Goal: Transaction & Acquisition: Purchase product/service

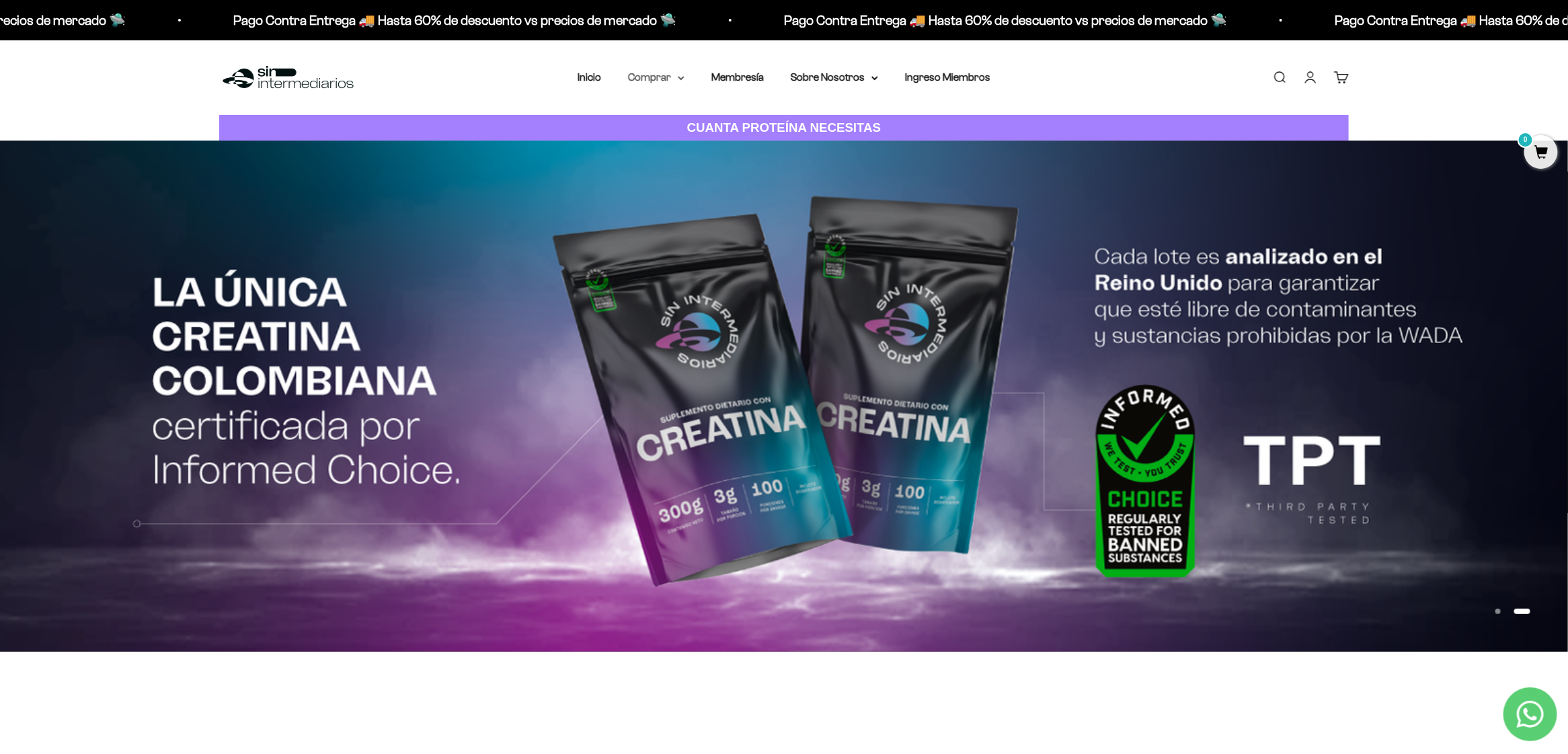
click at [652, 74] on summary "Comprar" at bounding box center [656, 77] width 57 height 18
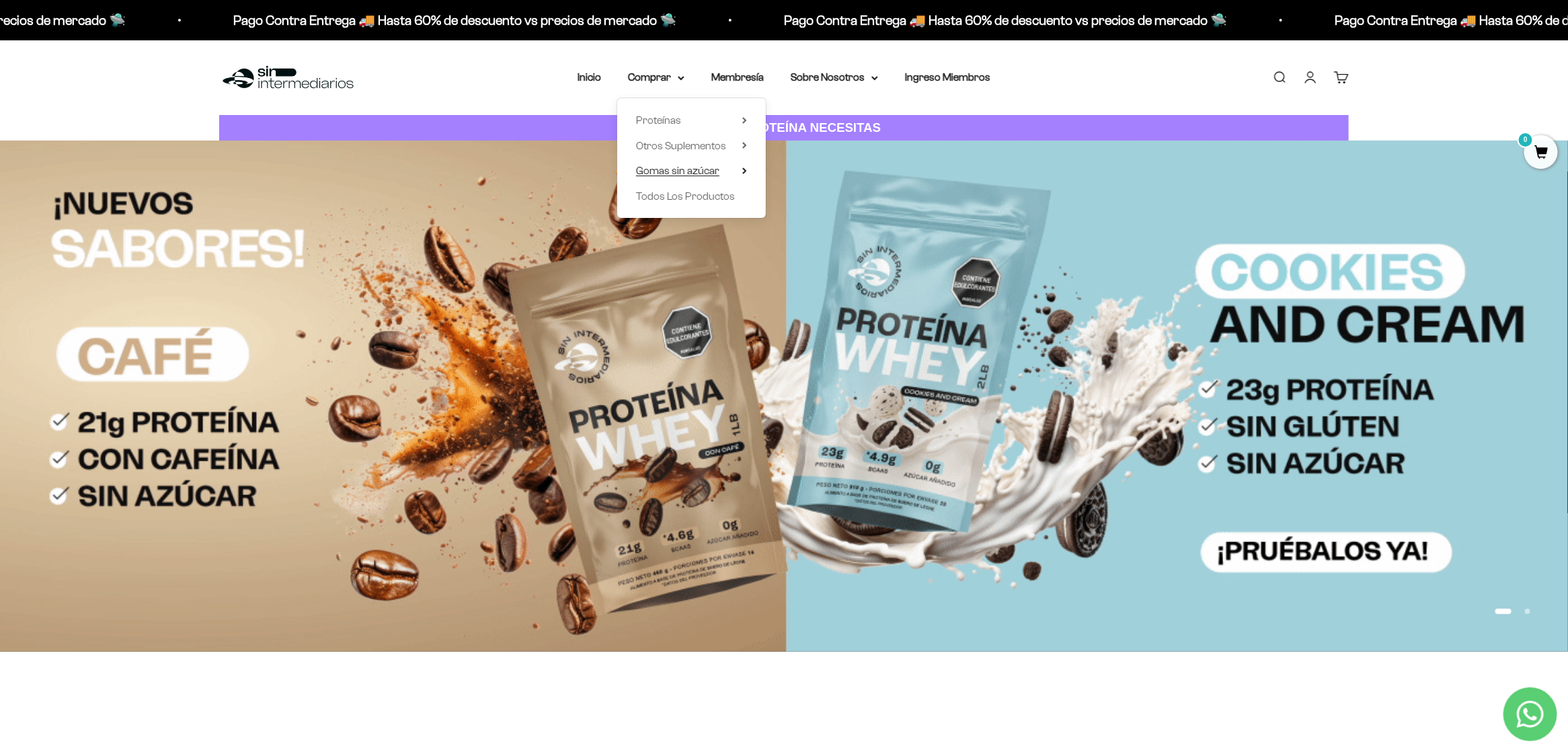
click at [736, 167] on summary "Gomas sin azúcar" at bounding box center [692, 171] width 111 height 18
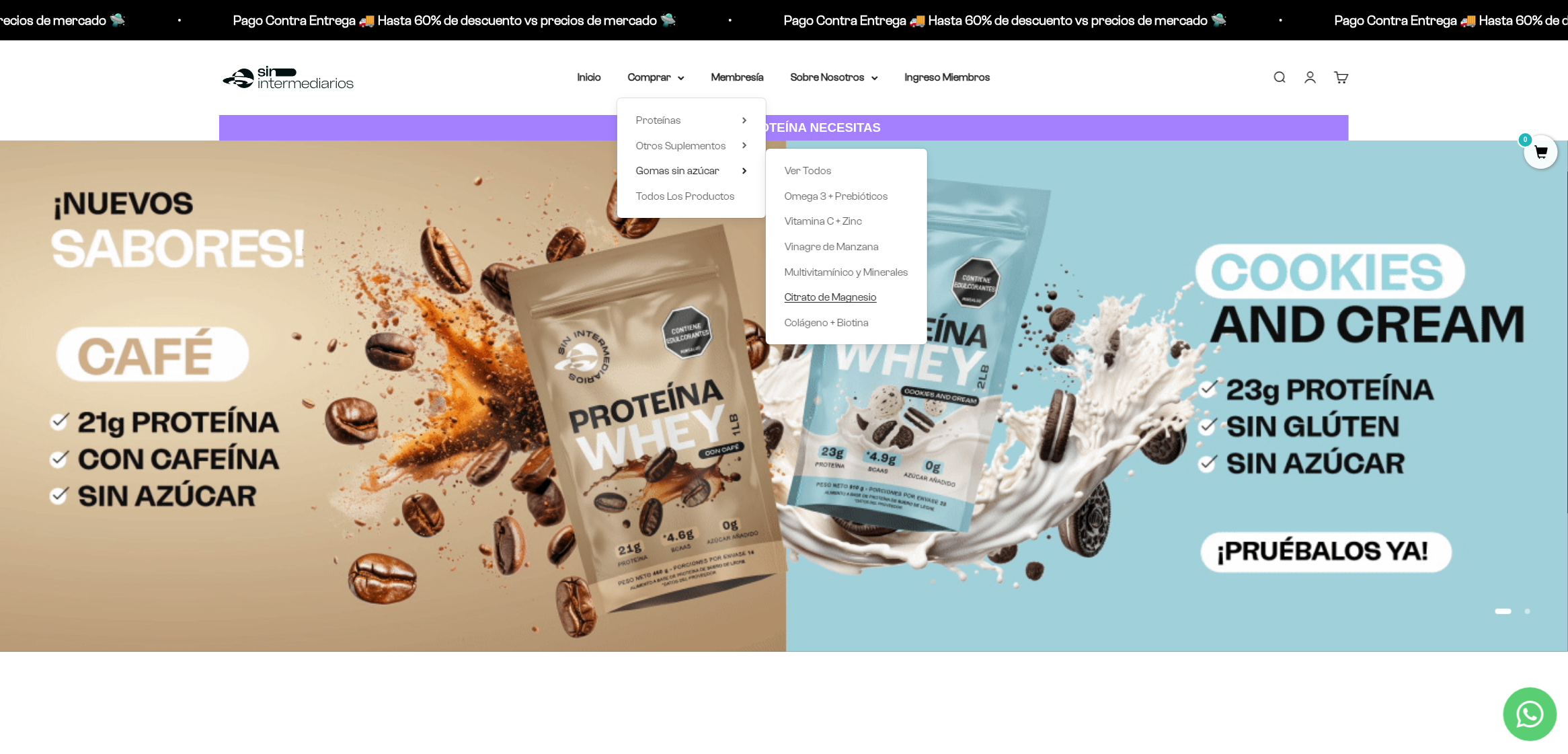
click at [841, 297] on span "Citrato de Magnesio" at bounding box center [831, 297] width 92 height 12
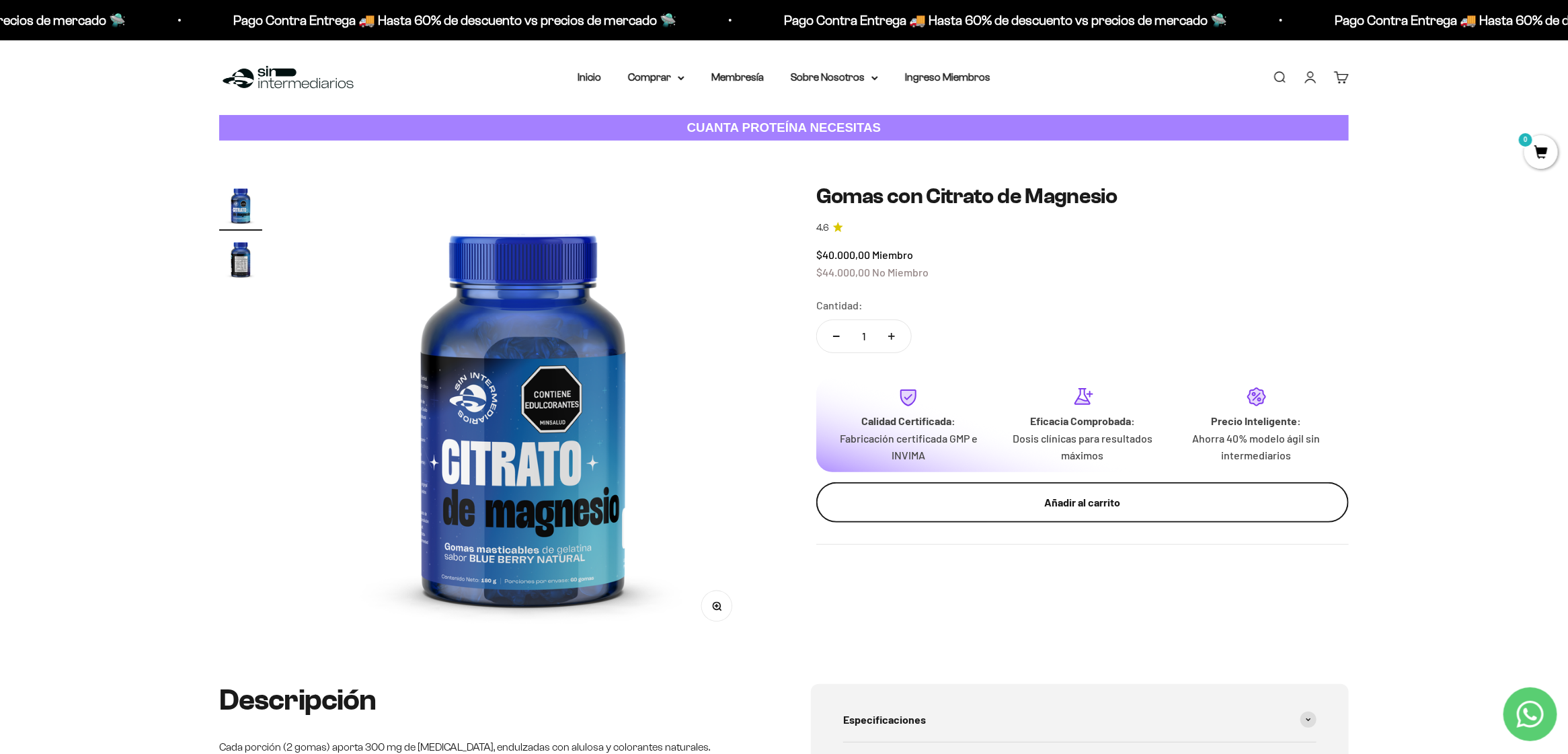
click at [1098, 508] on div "Añadir al carrito" at bounding box center [1083, 503] width 479 height 18
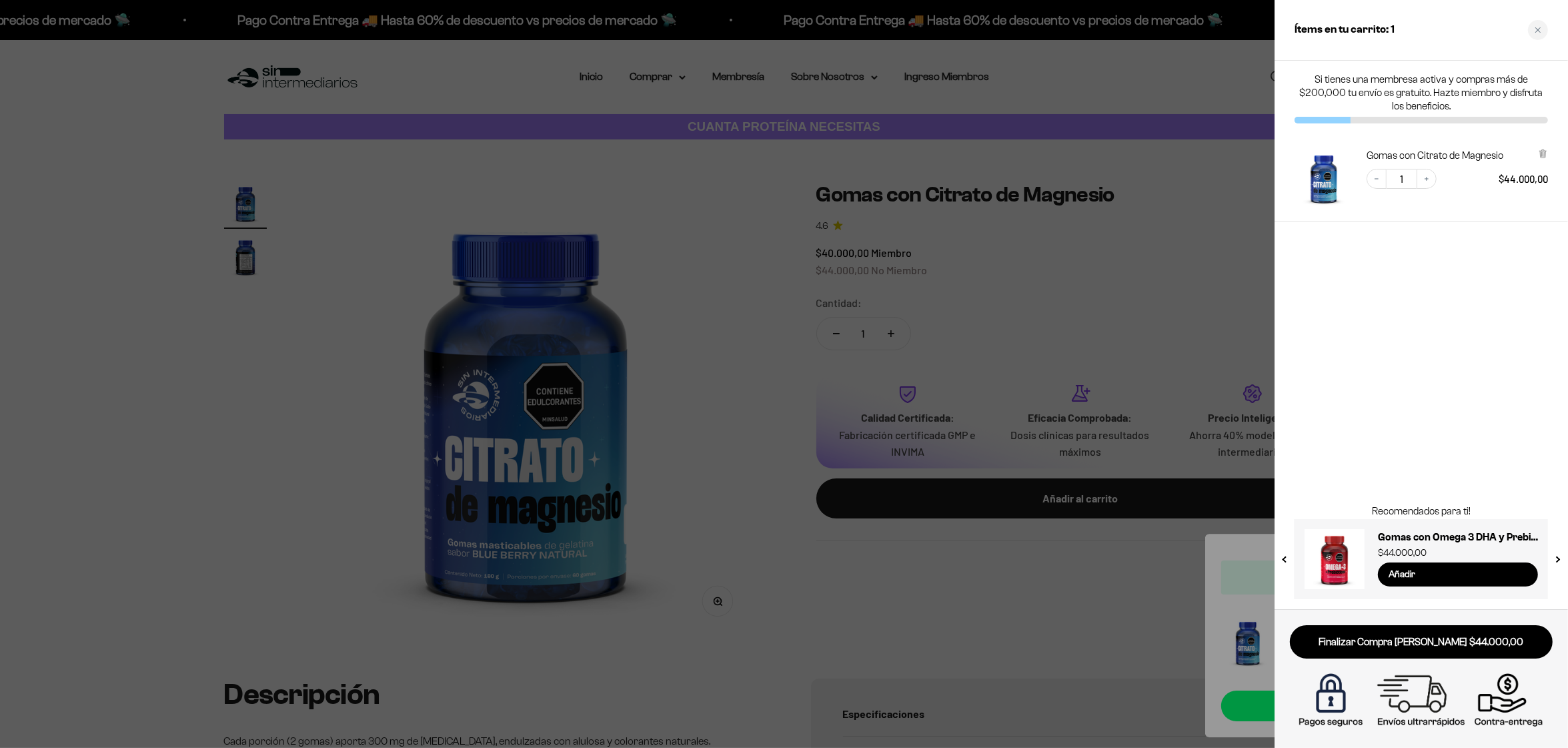
click at [1065, 609] on div at bounding box center [784, 374] width 1568 height 748
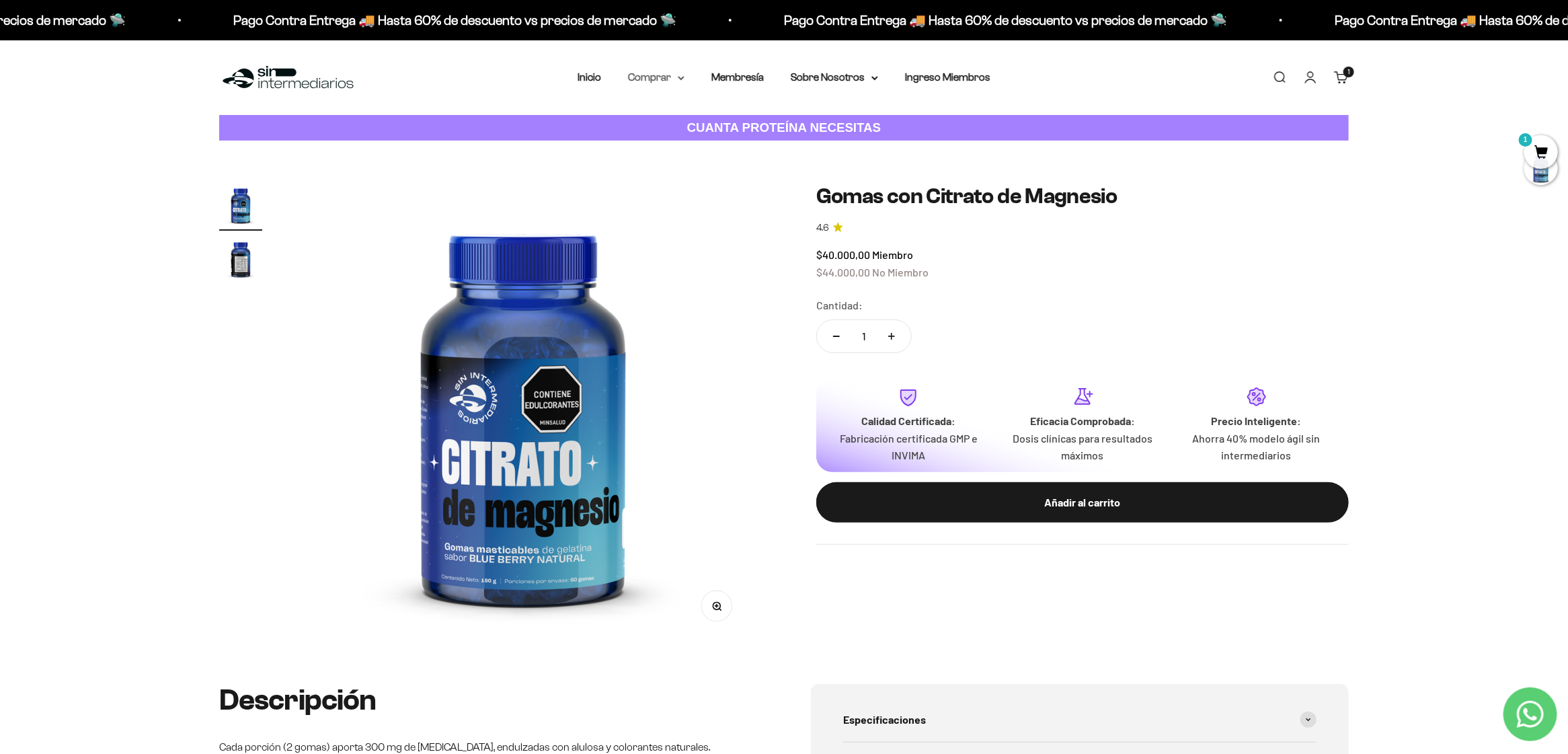
click at [650, 70] on summary "Comprar" at bounding box center [656, 77] width 57 height 18
click at [675, 173] on span "Gomas sin azúcar" at bounding box center [678, 171] width 83 height 12
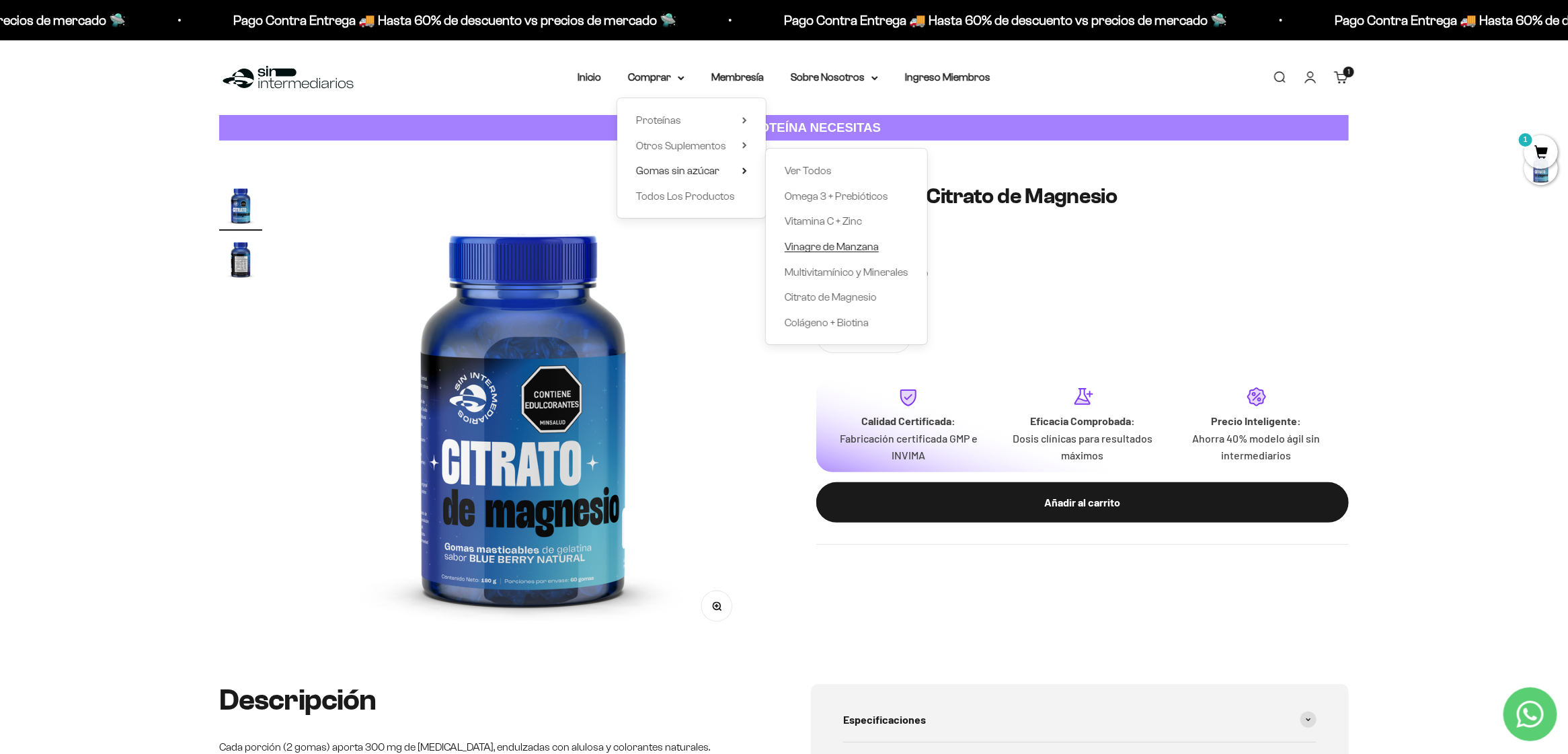
click at [850, 243] on span "Vinagre de Manzana" at bounding box center [832, 246] width 94 height 12
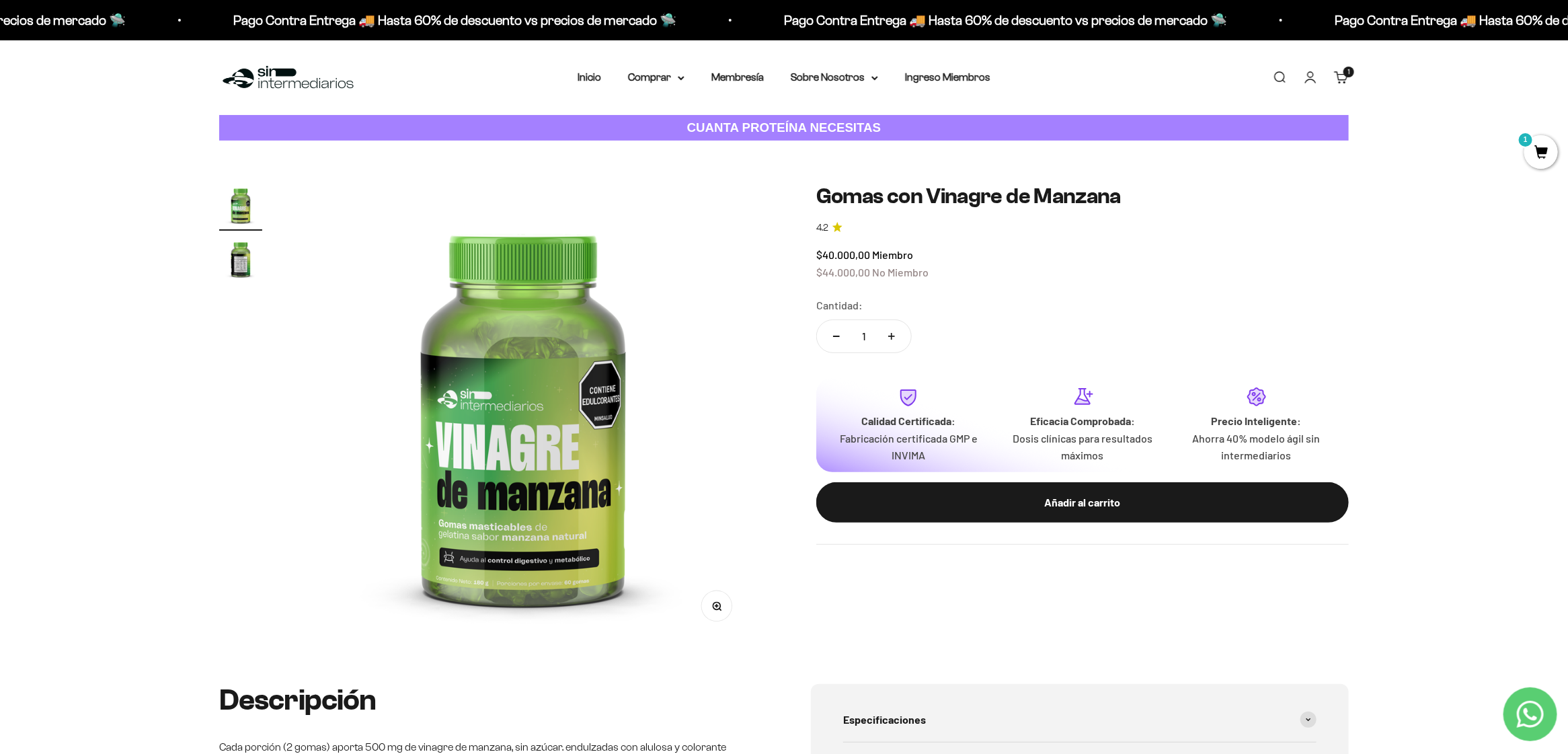
click at [233, 262] on img "Ir al artículo 2" at bounding box center [240, 258] width 43 height 43
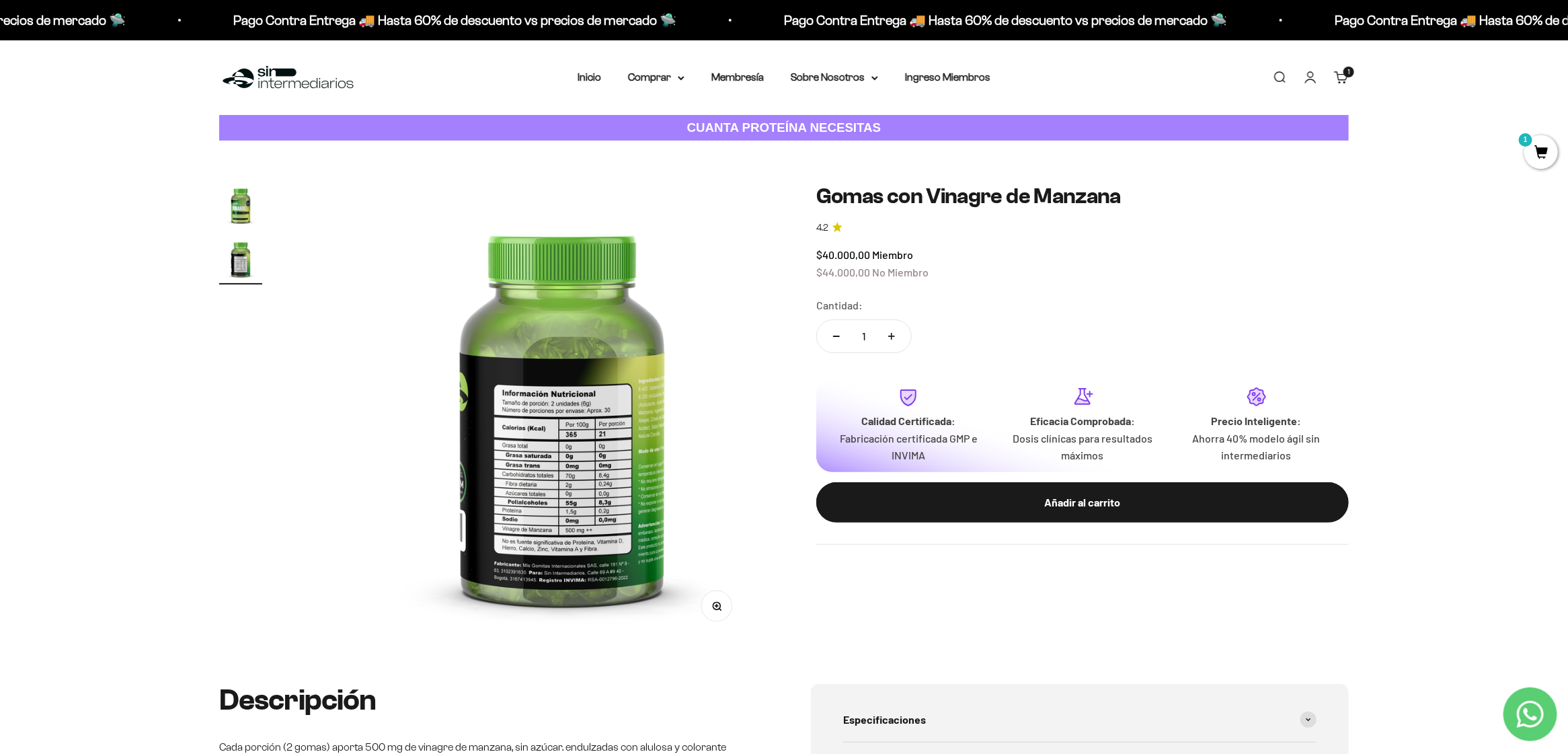
scroll to position [0, 473]
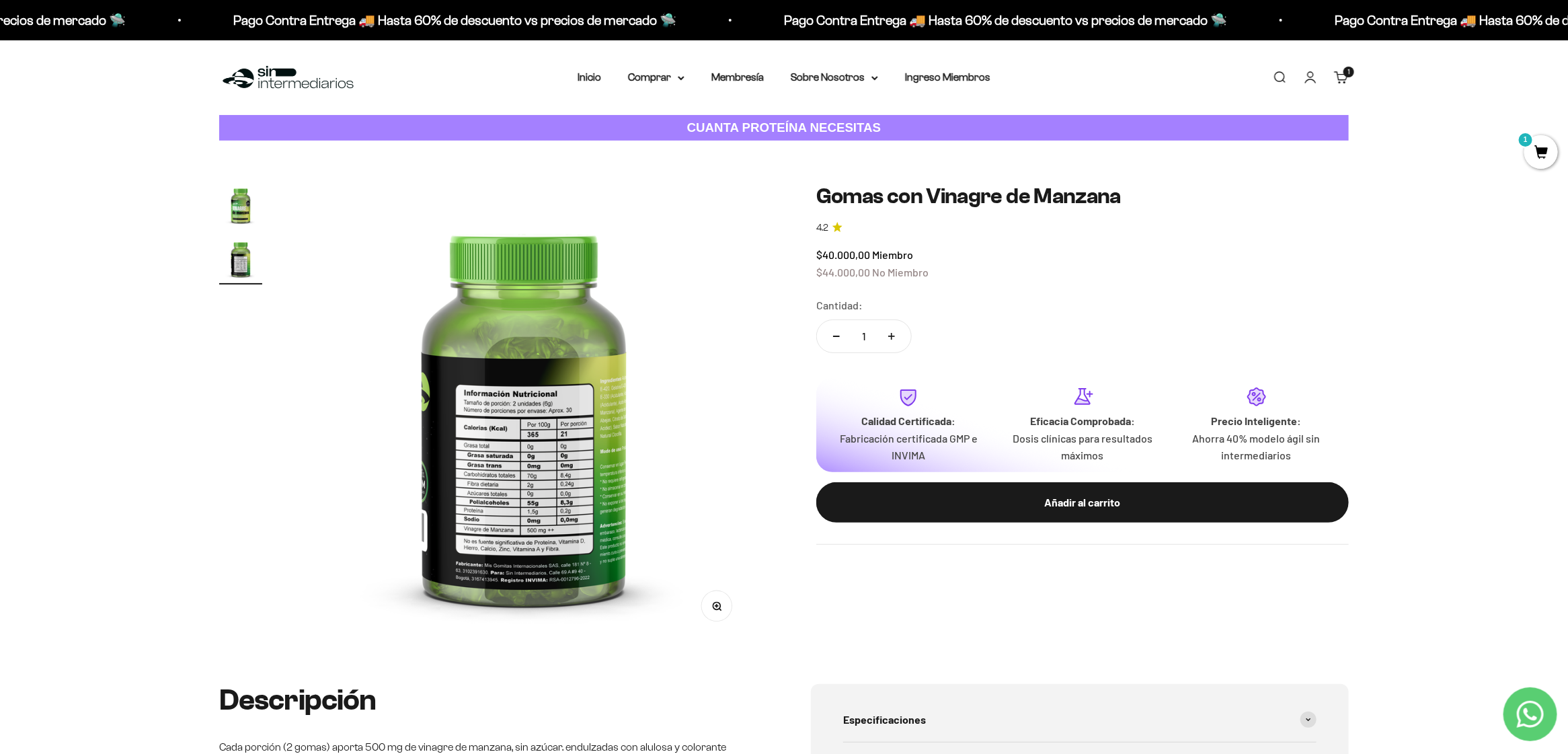
click at [234, 203] on img "Ir al artículo 1" at bounding box center [240, 205] width 43 height 43
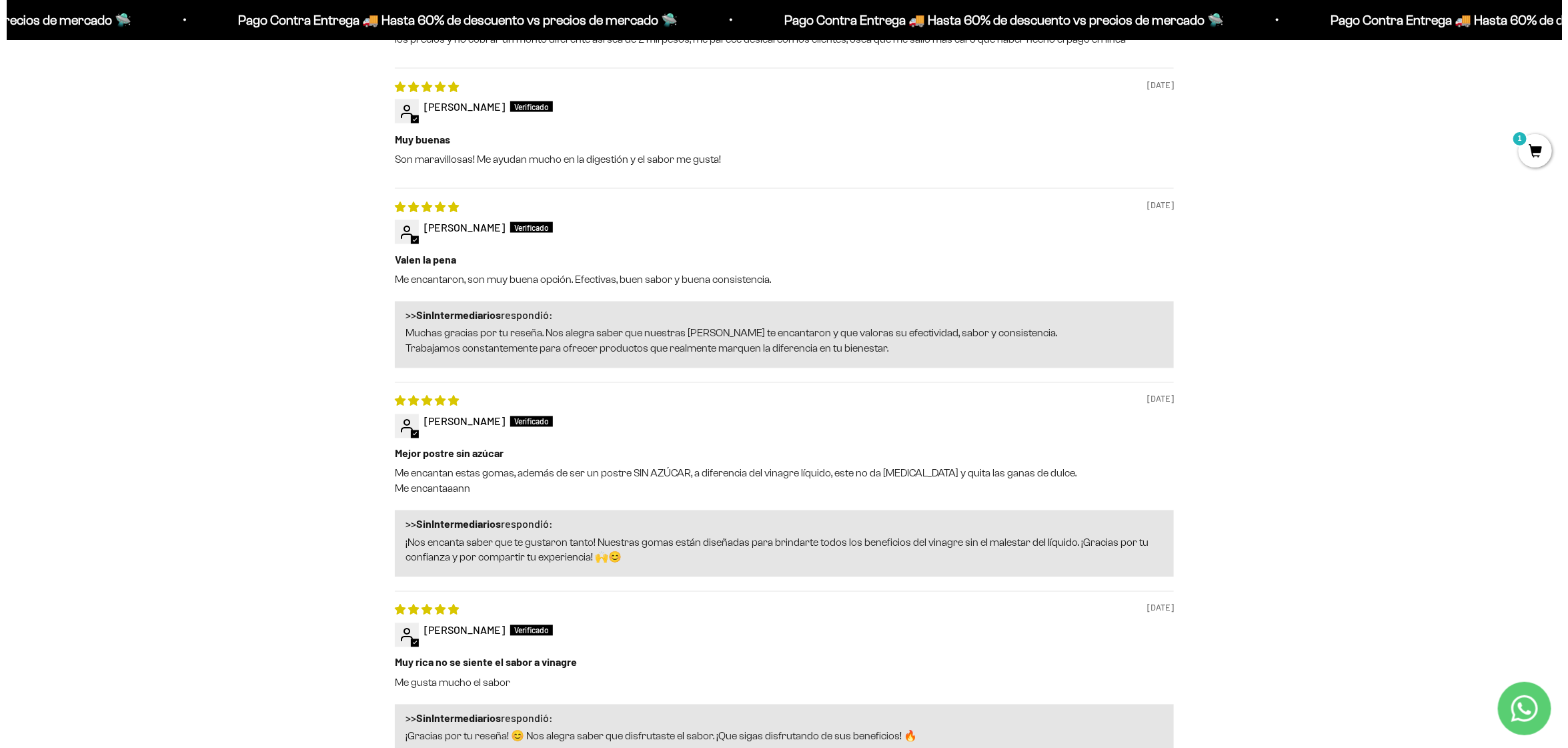
scroll to position [0, 0]
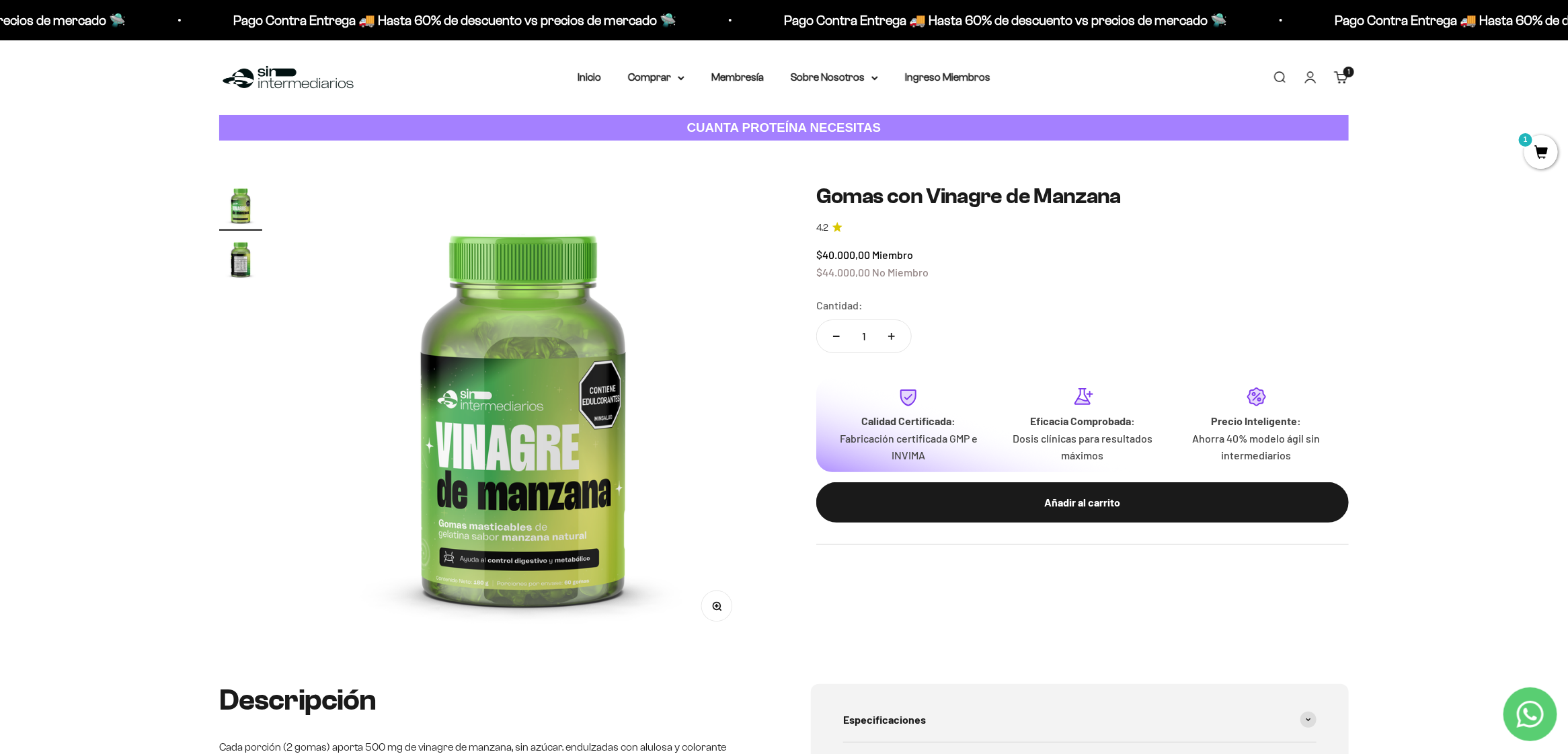
click at [1346, 76] on cart-count "1 artículo 1" at bounding box center [1348, 72] width 11 height 11
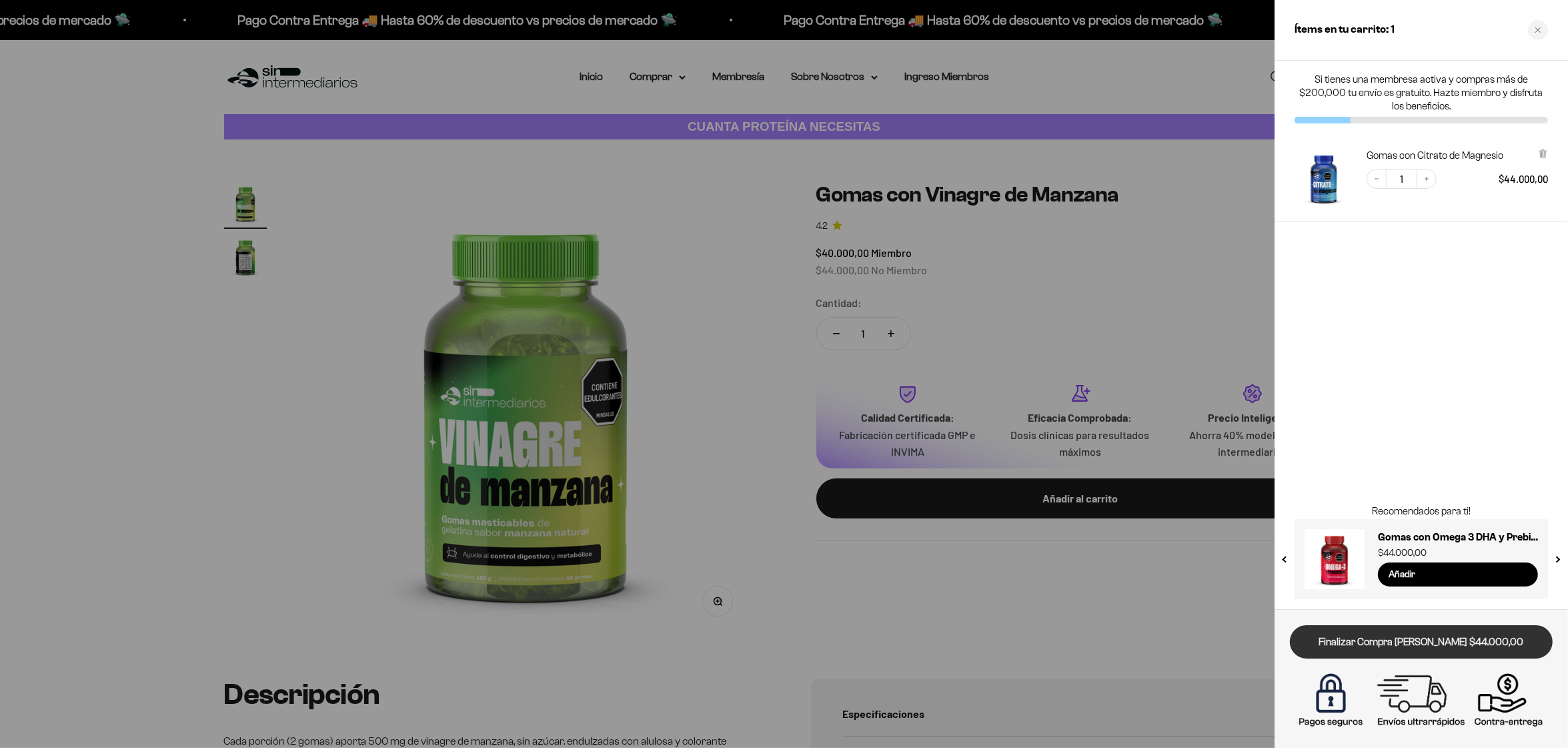
click at [1455, 645] on link "Finalizar Compra [PERSON_NAME] $44.000,00" at bounding box center [1421, 642] width 263 height 34
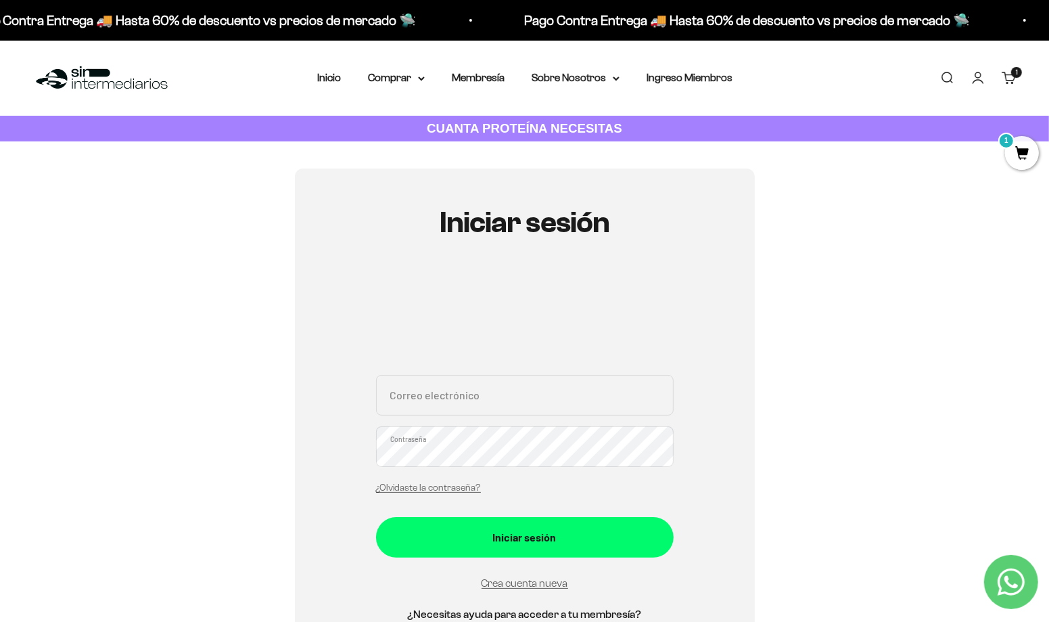
click at [470, 397] on input "Correo electrónico" at bounding box center [525, 395] width 298 height 41
type input "idalcas@hotmail.com"
click at [538, 581] on link "Crea cuenta nueva" at bounding box center [525, 583] width 87 height 12
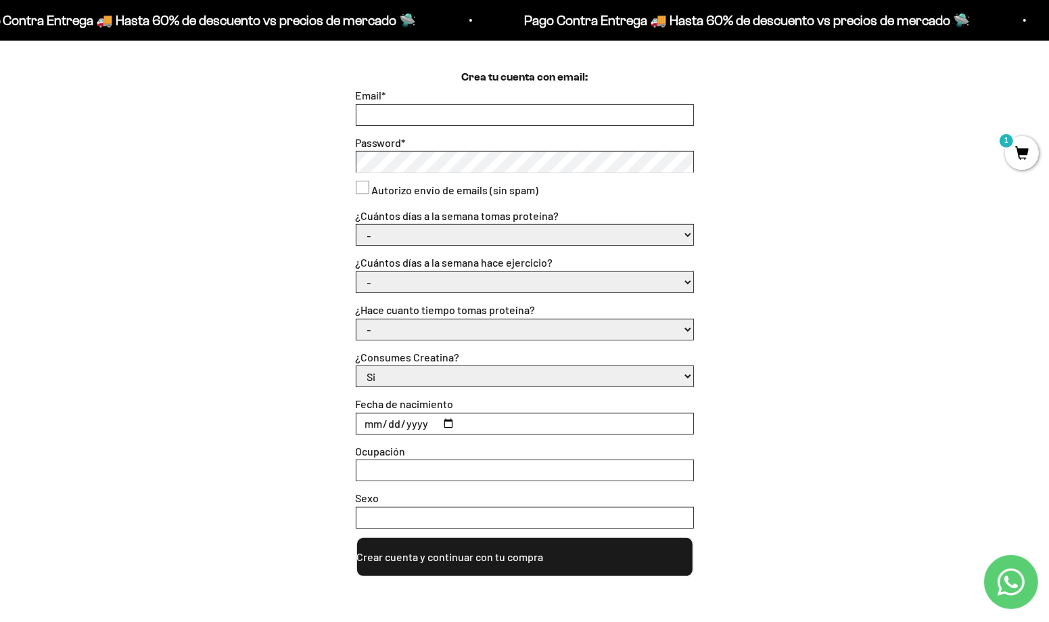
scroll to position [304, 0]
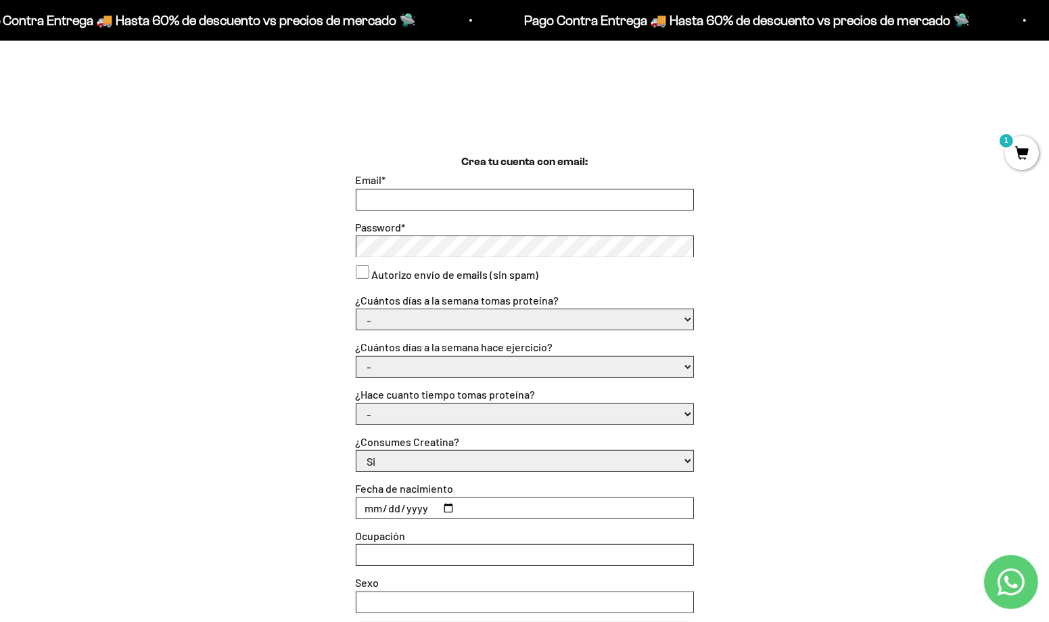
click at [415, 197] on input "Email *" at bounding box center [525, 199] width 337 height 20
type input "[EMAIL_ADDRESS][DOMAIN_NAME]"
click at [477, 323] on select "- 1 o 2 3 a 5 6 o 7" at bounding box center [525, 319] width 337 height 20
select select "1 o 2"
click at [357, 309] on select "- 1 o 2 3 a 5 6 o 7" at bounding box center [525, 319] width 337 height 20
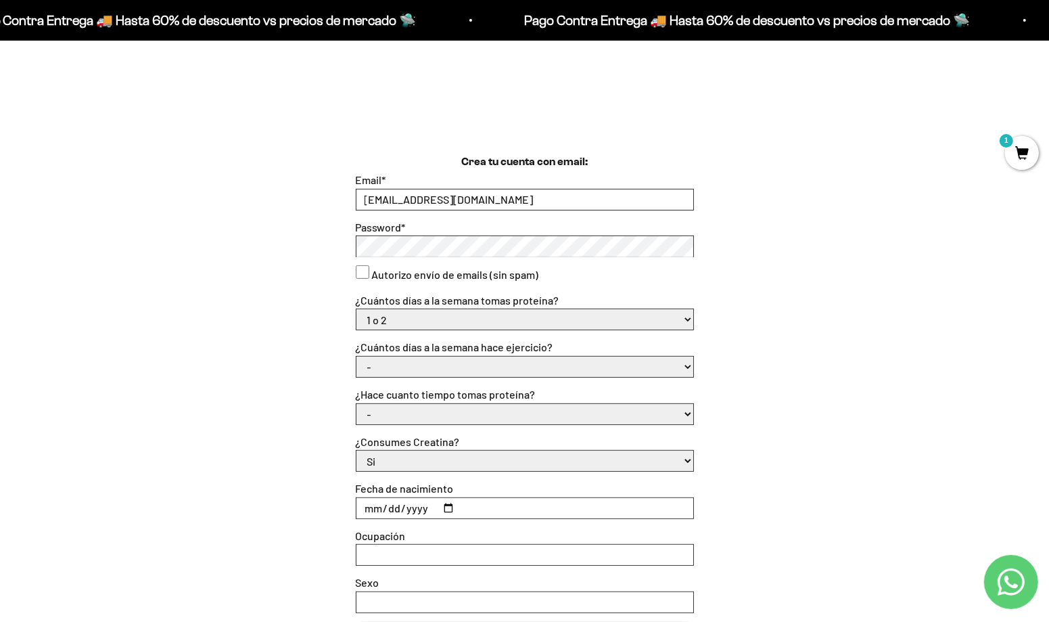
click at [451, 367] on select "- No hago 1 a 2 días 3 a 5 días 6 o 7 días" at bounding box center [525, 367] width 337 height 20
select select "3 a 5 días"
click at [357, 357] on select "- No hago 1 a 2 días 3 a 5 días 6 o 7 días" at bounding box center [525, 367] width 337 height 20
click at [437, 418] on select "- Apenas estoy empezando Menos de 6 meses Más de 6 meses Hace más de un año" at bounding box center [525, 414] width 337 height 20
select select "Apenas estoy empezando"
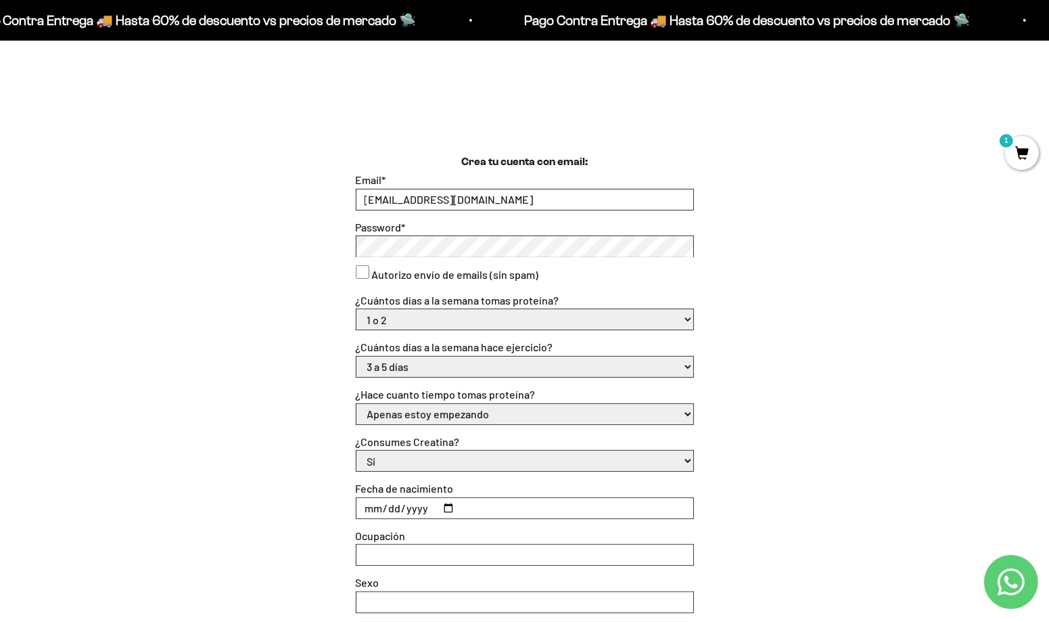
click at [357, 404] on select "- Apenas estoy empezando Menos de 6 meses Más de 6 meses Hace más de un año" at bounding box center [525, 414] width 337 height 20
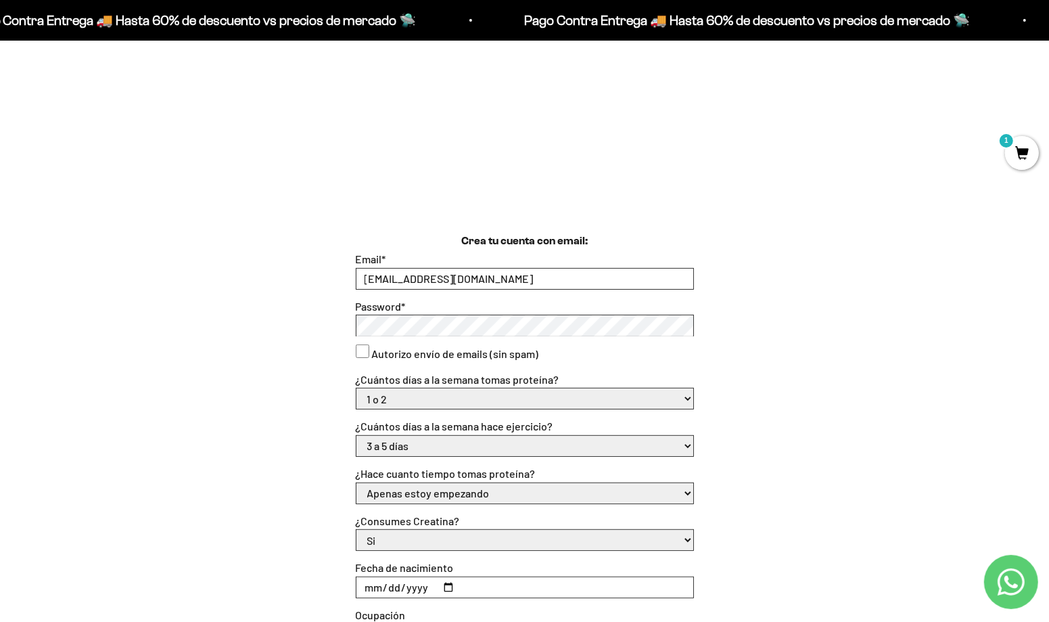
scroll to position [271, 0]
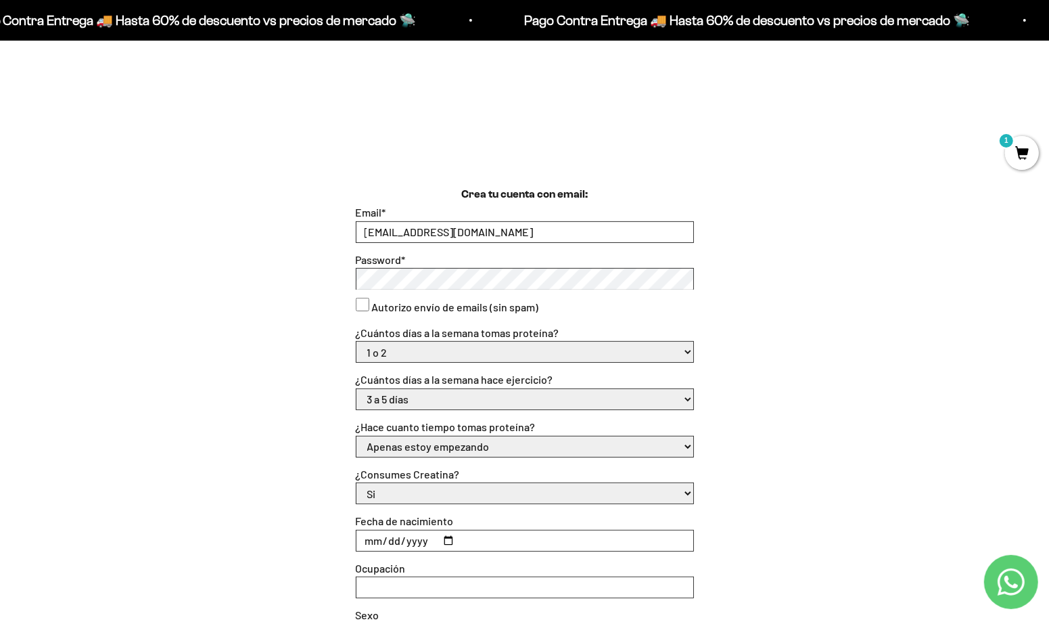
click at [432, 497] on select "Si No" at bounding box center [525, 493] width 337 height 20
select select "No"
click at [357, 483] on select "Si No" at bounding box center [525, 493] width 337 height 20
click at [439, 533] on input "Fecha de nacimiento" at bounding box center [525, 540] width 337 height 20
click at [448, 537] on input "Fecha de nacimiento" at bounding box center [525, 540] width 337 height 20
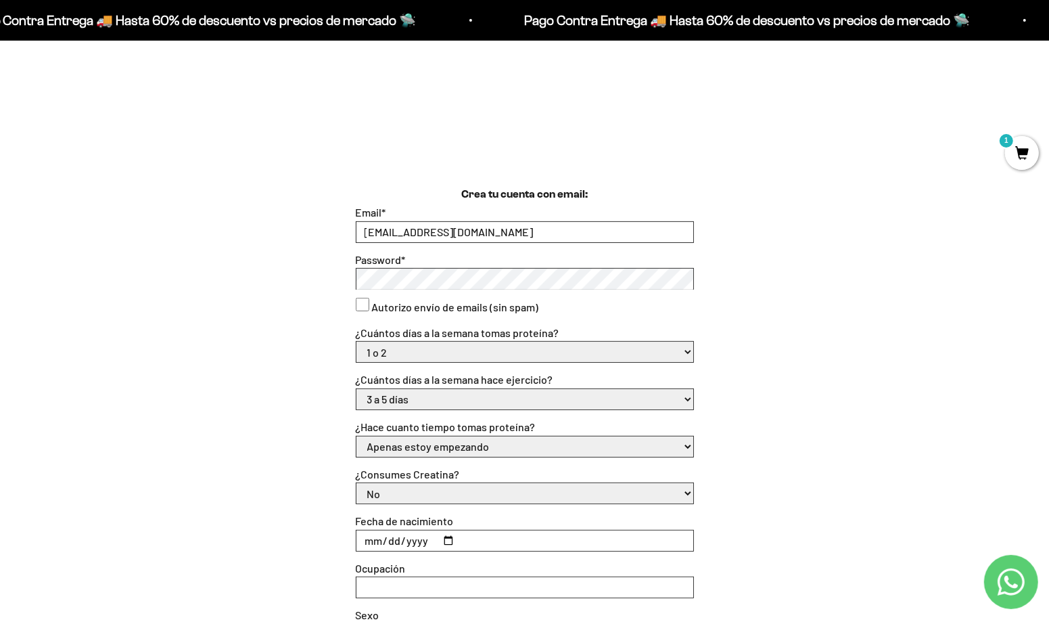
type input "1994-05-05"
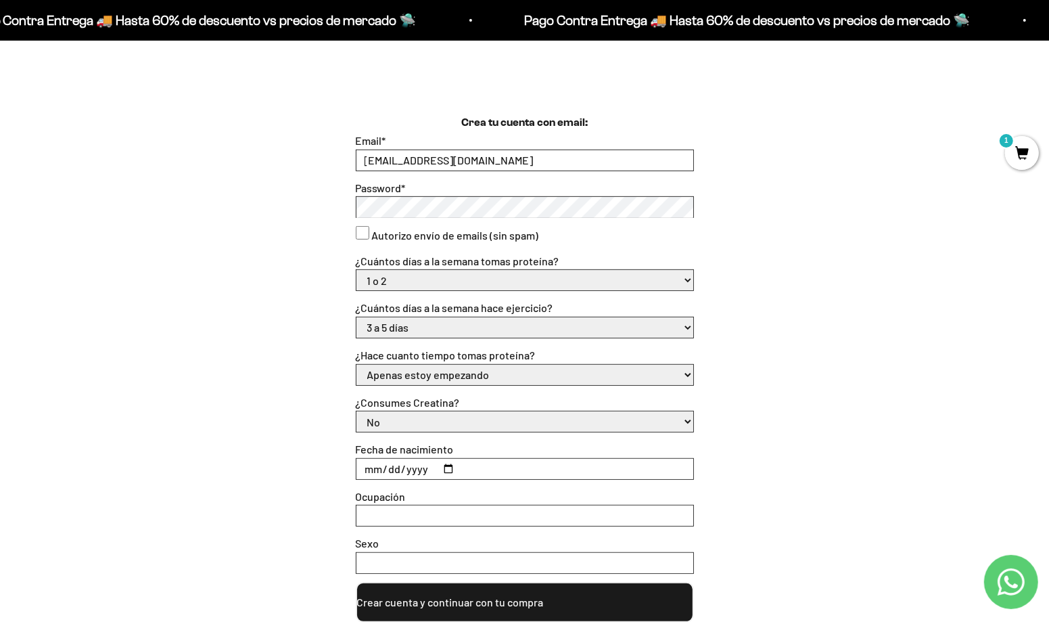
scroll to position [344, 0]
click at [411, 511] on input "Ocupación" at bounding box center [525, 514] width 337 height 20
type input "empleada"
click at [457, 562] on input "Sexo" at bounding box center [525, 561] width 337 height 20
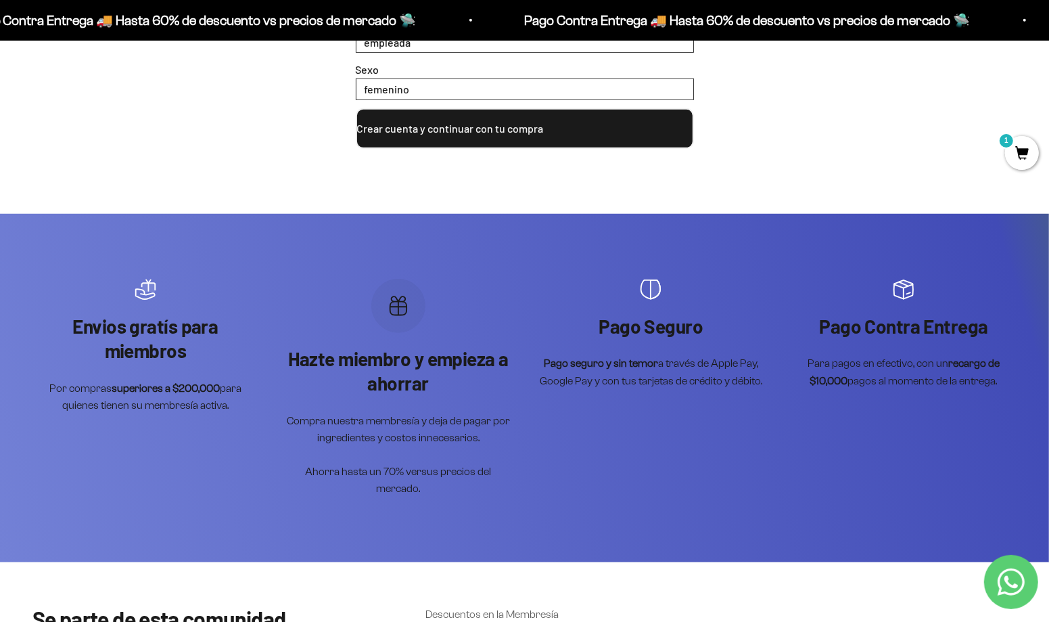
scroll to position [817, 0]
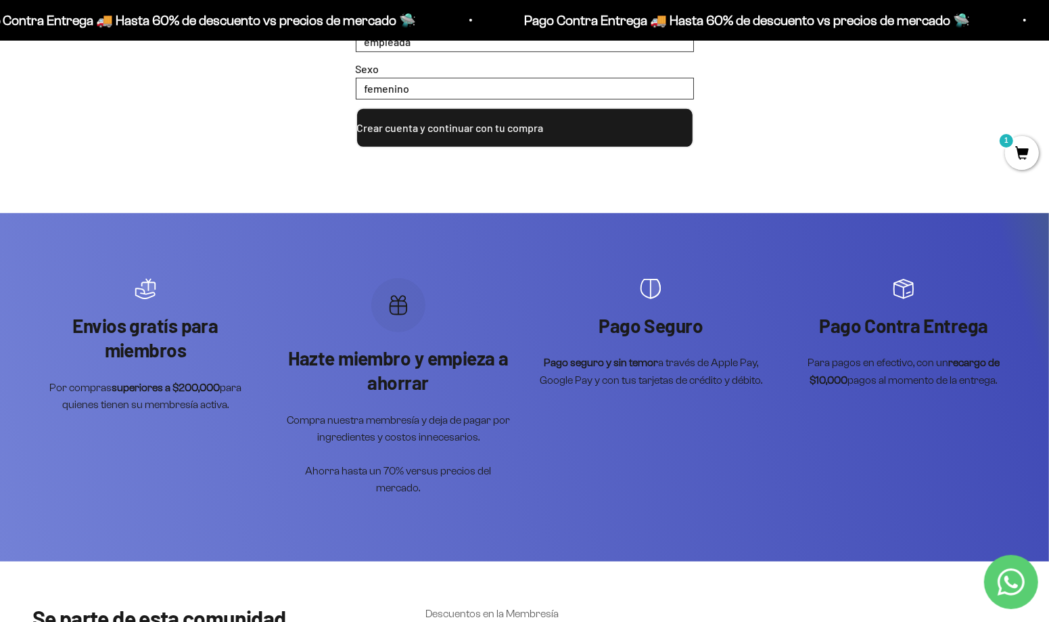
type input "femenino"
click at [466, 124] on button "Crear cuenta y continuar con tu compra" at bounding box center [525, 128] width 338 height 41
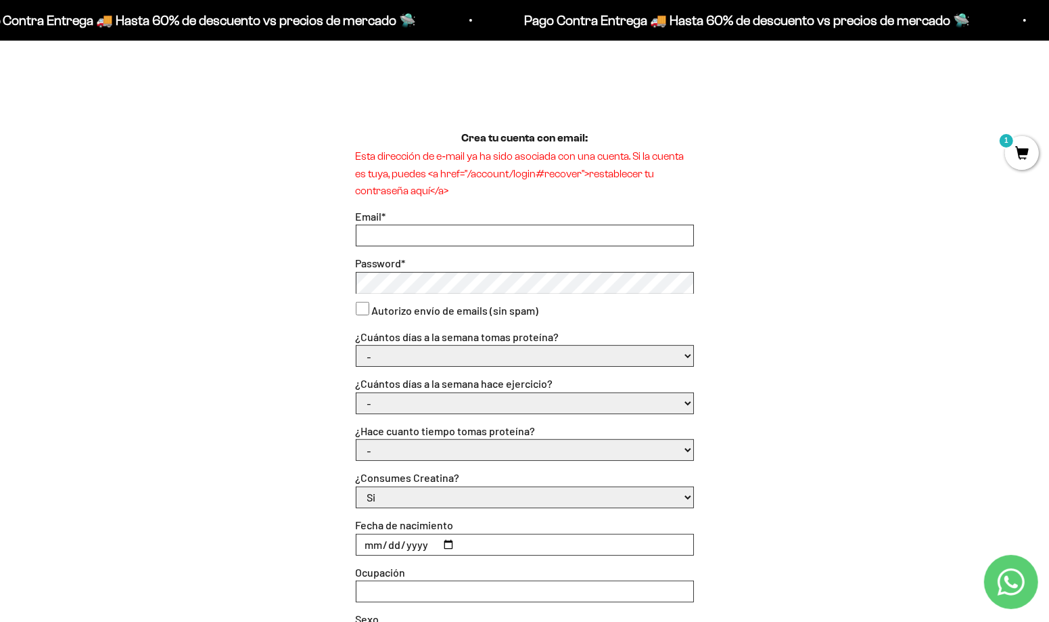
scroll to position [144, 0]
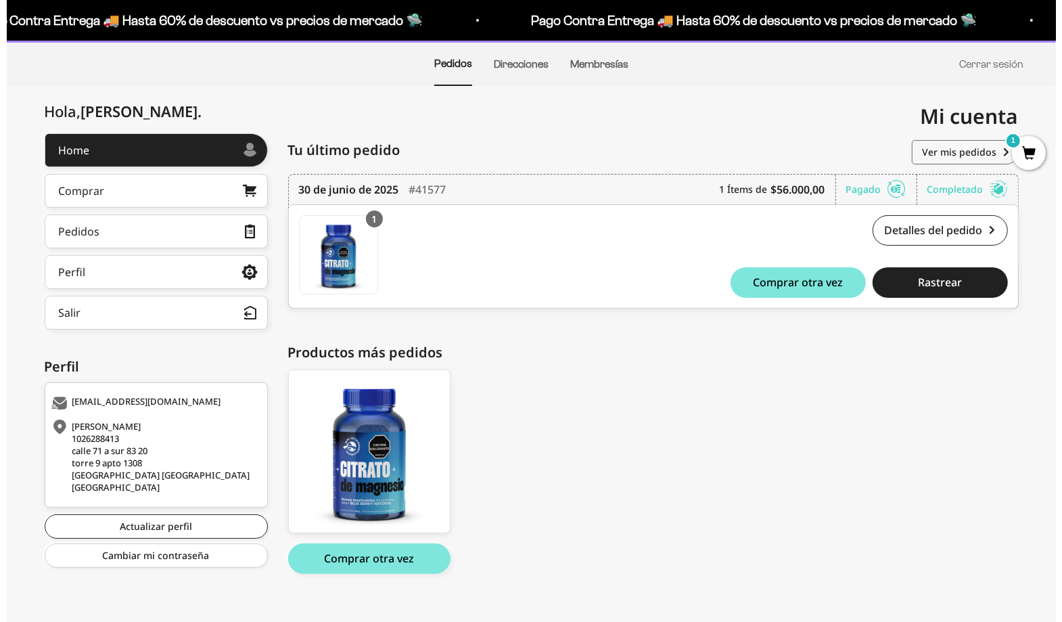
scroll to position [114, 0]
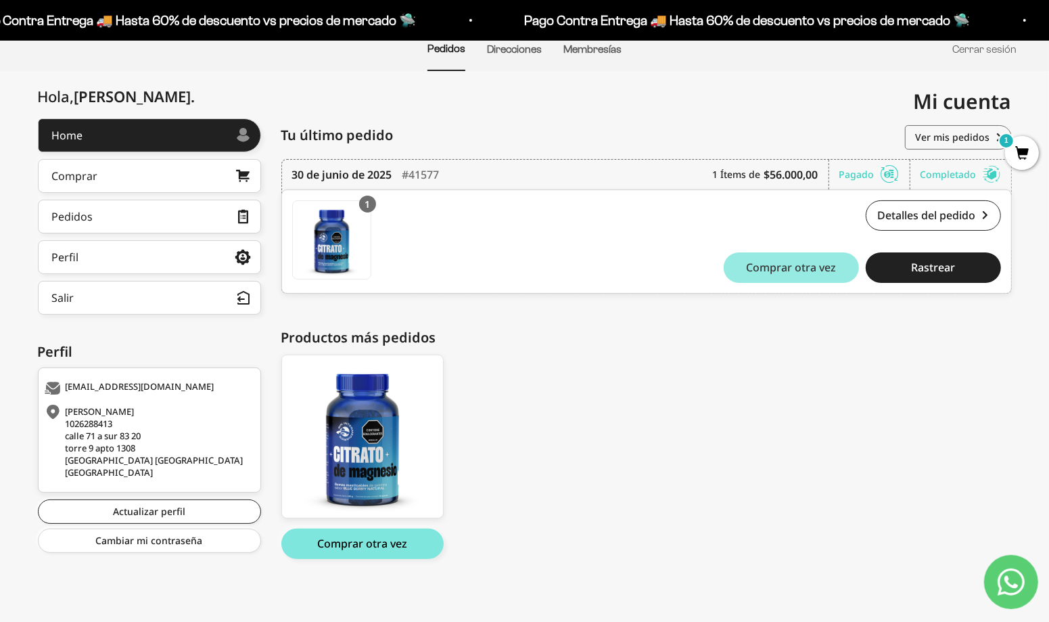
click at [803, 271] on span "Comprar otra vez" at bounding box center [791, 267] width 90 height 11
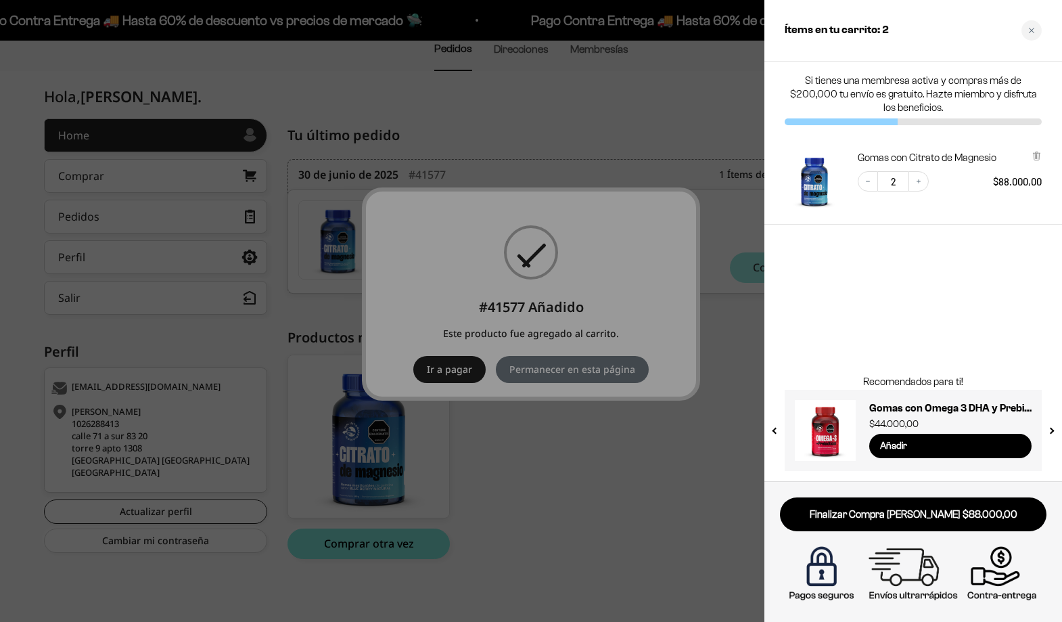
click at [802, 263] on div "Si tienes una membresa activa y compras más de $200,000 tu envío es gratuito. H…" at bounding box center [914, 272] width 298 height 420
click at [875, 185] on button "Decrease quantity" at bounding box center [868, 181] width 20 height 20
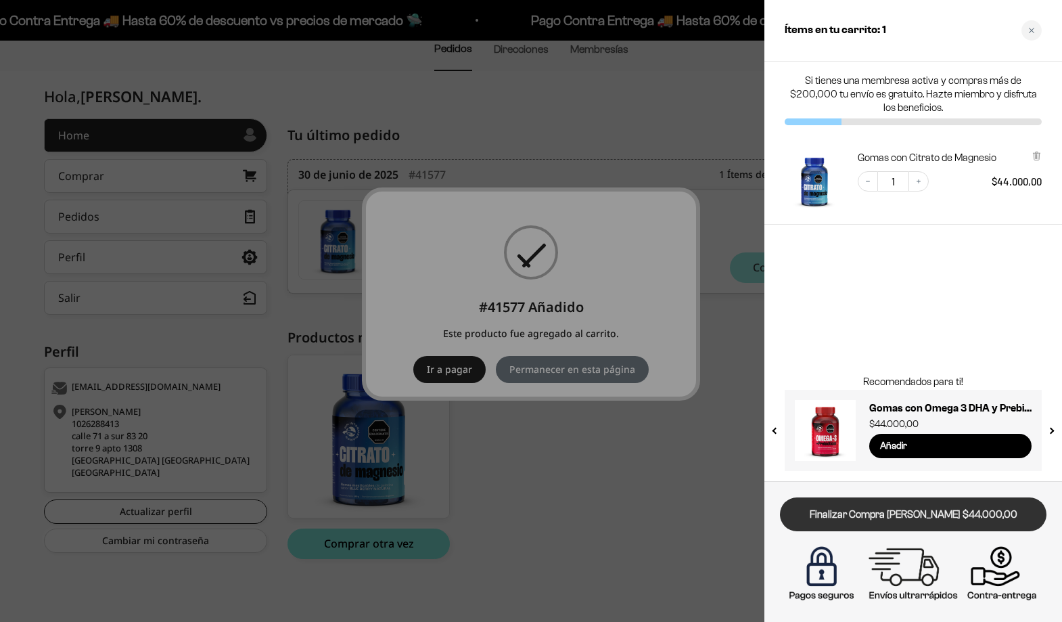
click at [923, 520] on link "Finalizar Compra [PERSON_NAME] $44.000,00" at bounding box center [913, 514] width 267 height 35
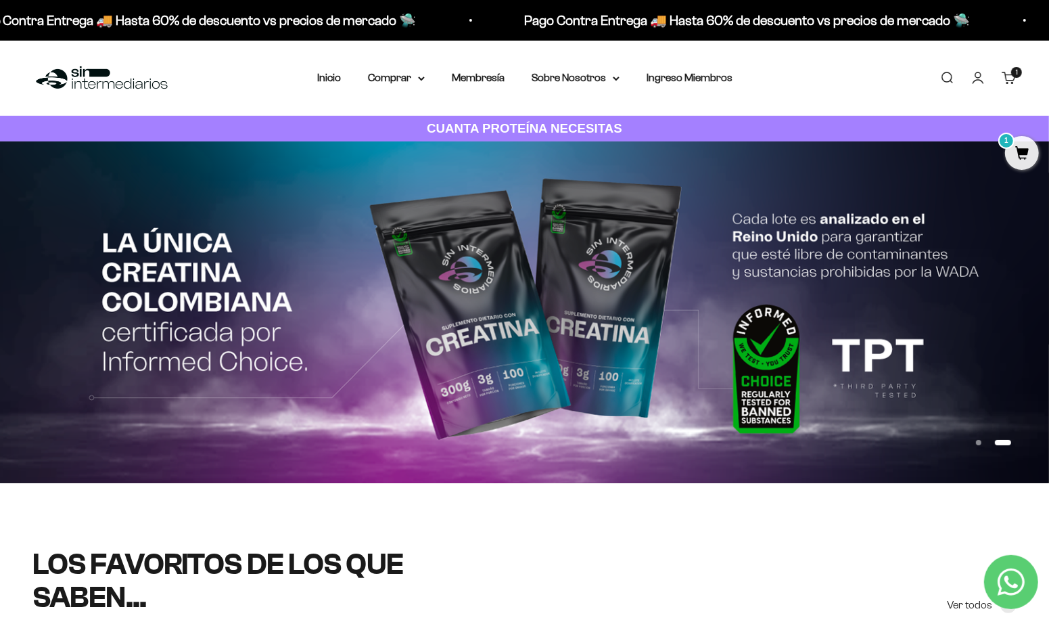
click at [744, 388] on img at bounding box center [524, 312] width 1049 height 342
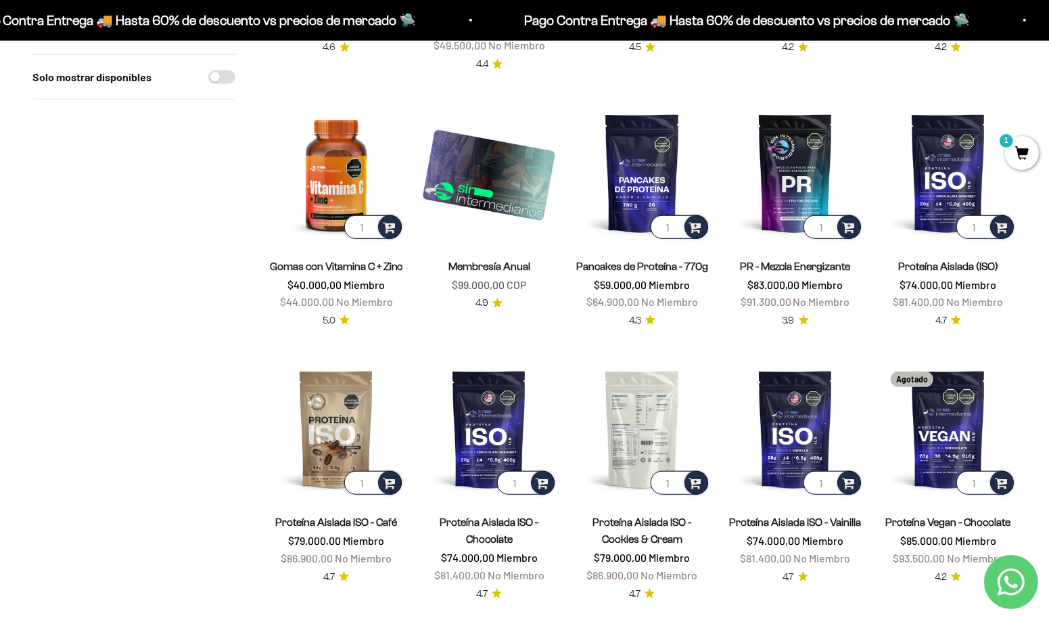
scroll to position [699, 0]
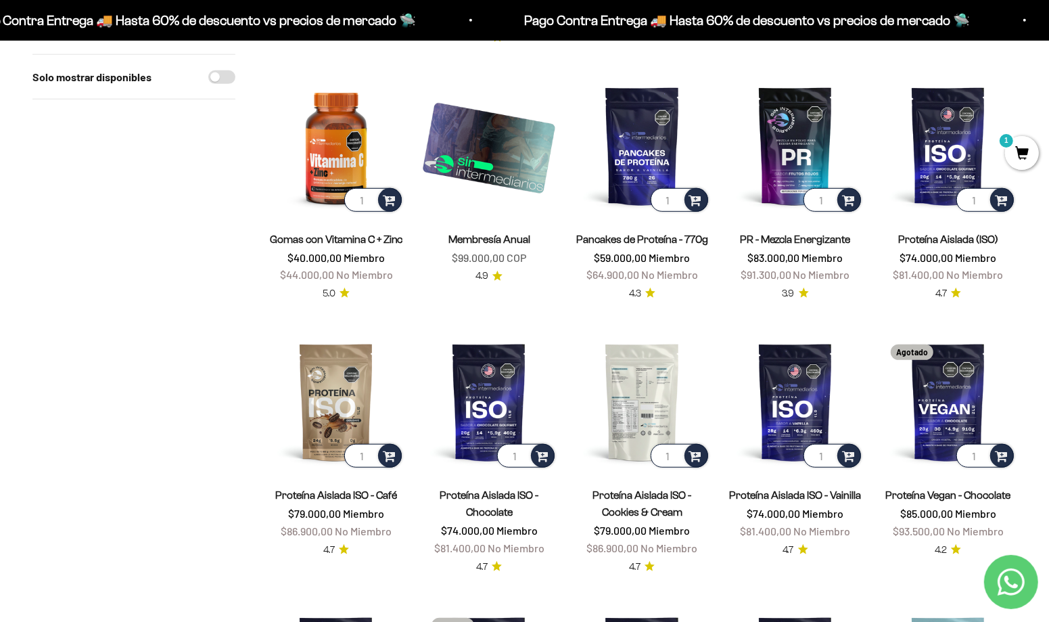
click at [645, 388] on img at bounding box center [642, 402] width 137 height 137
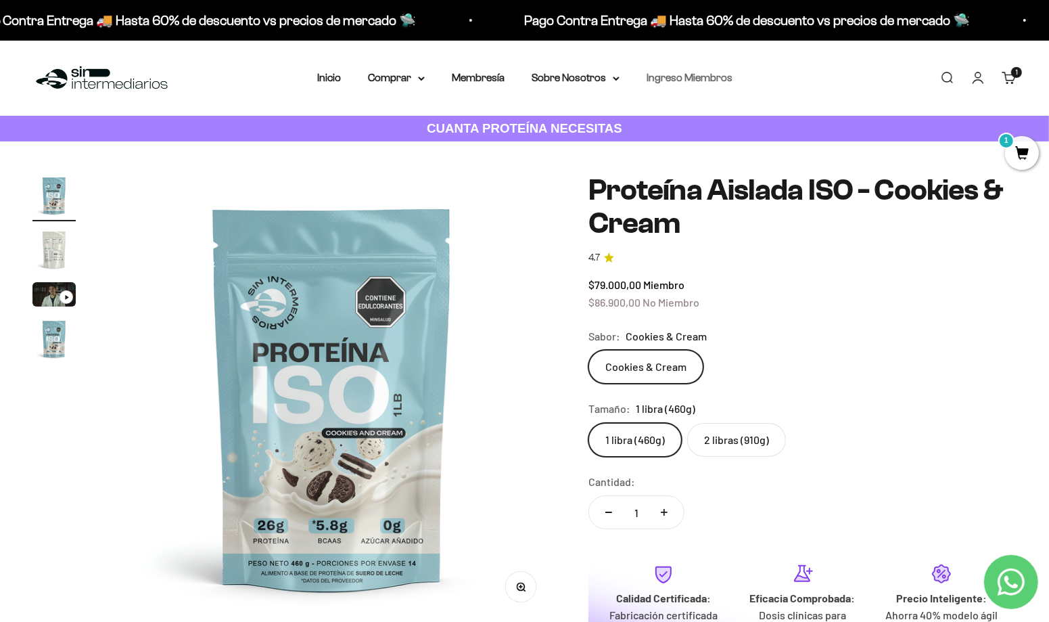
click at [702, 72] on link "Ingreso Miembros" at bounding box center [690, 78] width 86 height 12
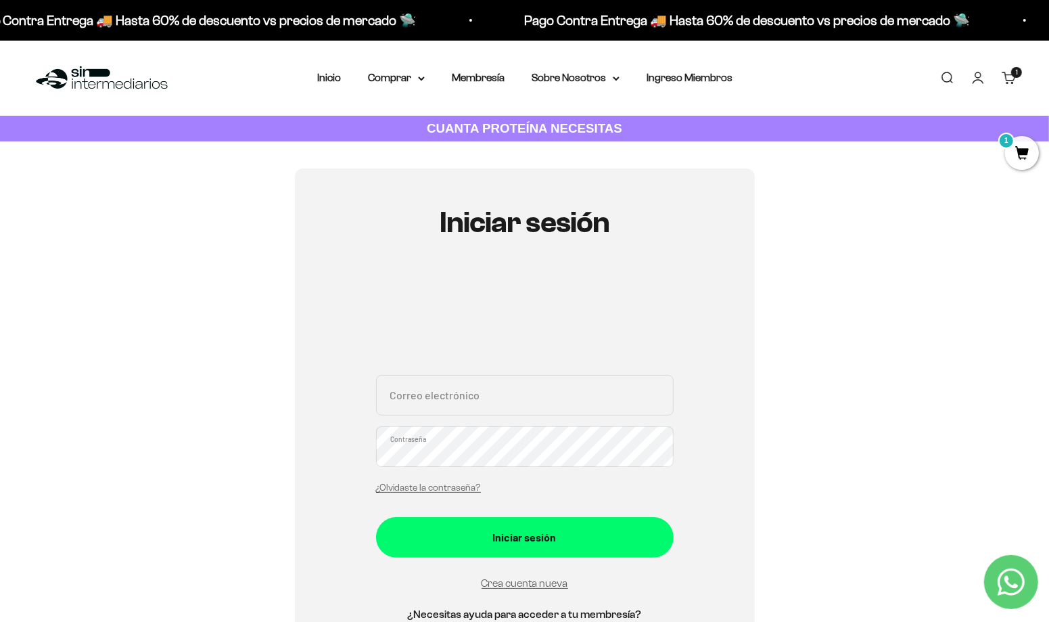
click at [547, 399] on input "Correo electrónico" at bounding box center [525, 395] width 298 height 41
type input "idalcas@hotmail.com"
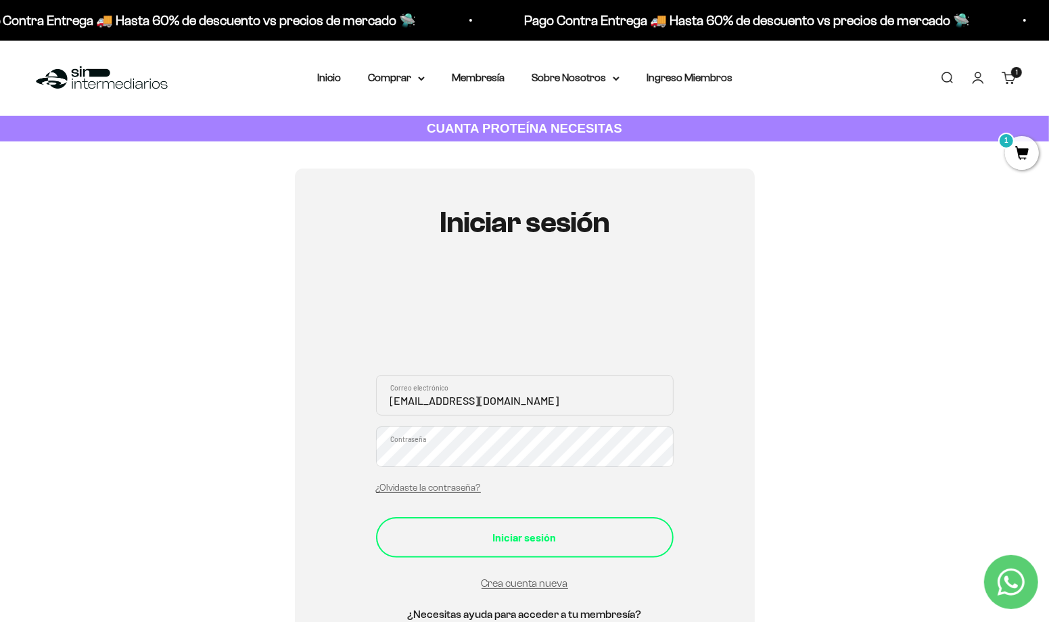
click at [562, 526] on button "Iniciar sesión" at bounding box center [525, 537] width 298 height 41
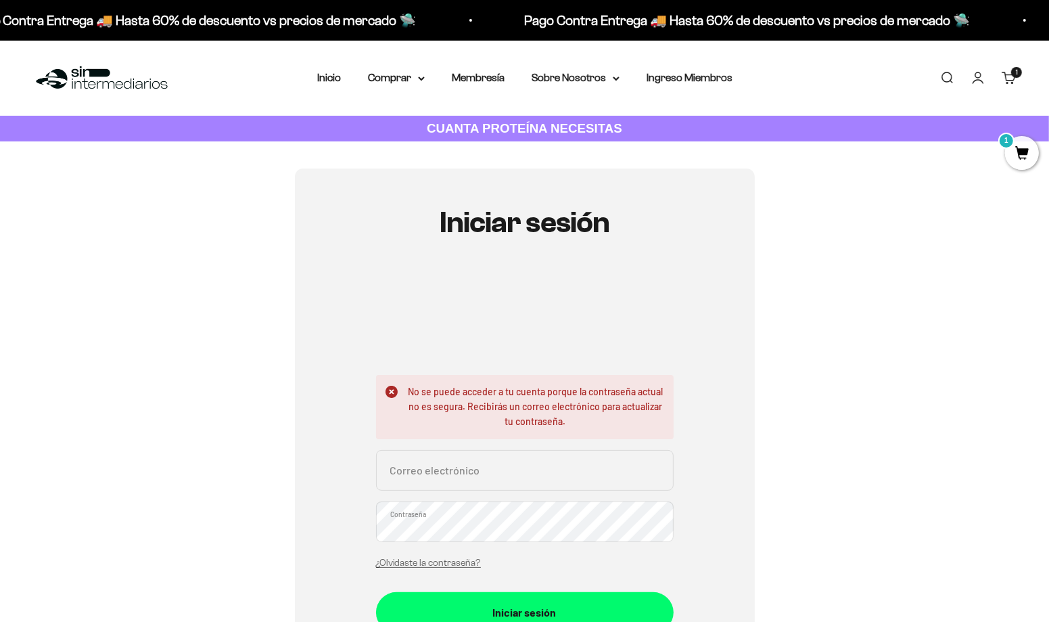
click at [499, 484] on input "Correo electrónico" at bounding box center [525, 470] width 298 height 41
type input "[EMAIL_ADDRESS][DOMAIN_NAME]"
click at [376, 592] on button "Iniciar sesión" at bounding box center [525, 612] width 298 height 41
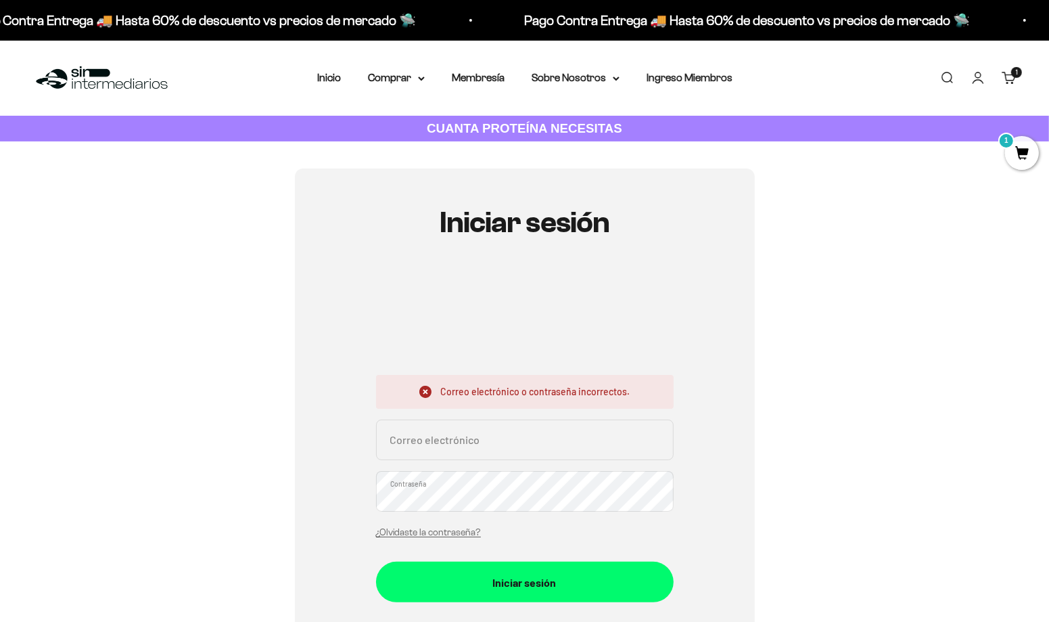
click at [1008, 80] on link "Carrito 1 artículo 1" at bounding box center [1009, 77] width 15 height 15
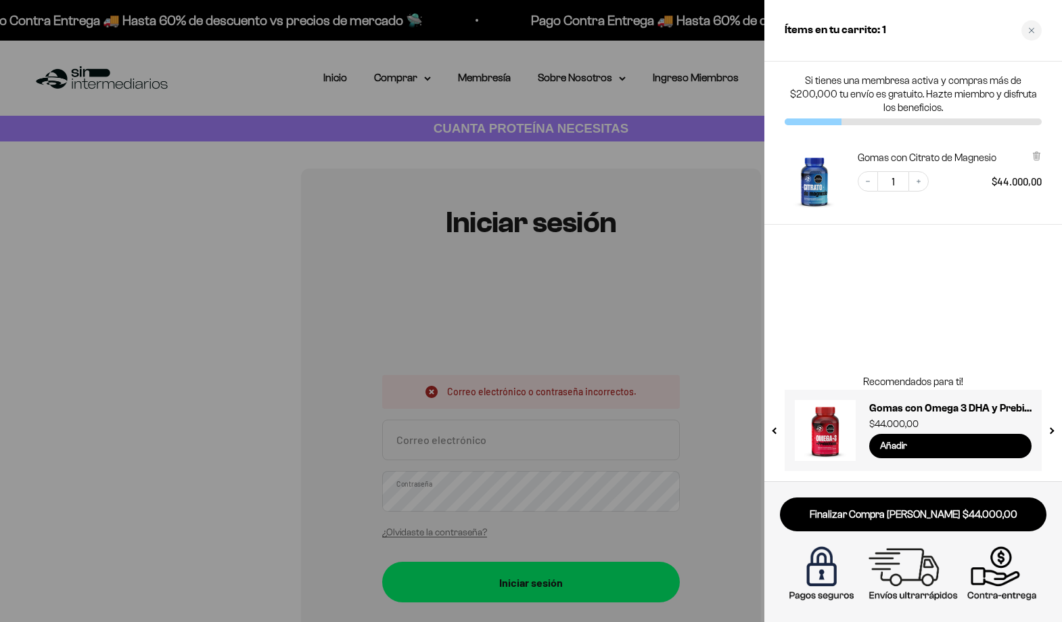
drag, startPoint x: 253, startPoint y: 84, endPoint x: 262, endPoint y: 87, distance: 9.4
click at [253, 84] on div at bounding box center [531, 311] width 1062 height 622
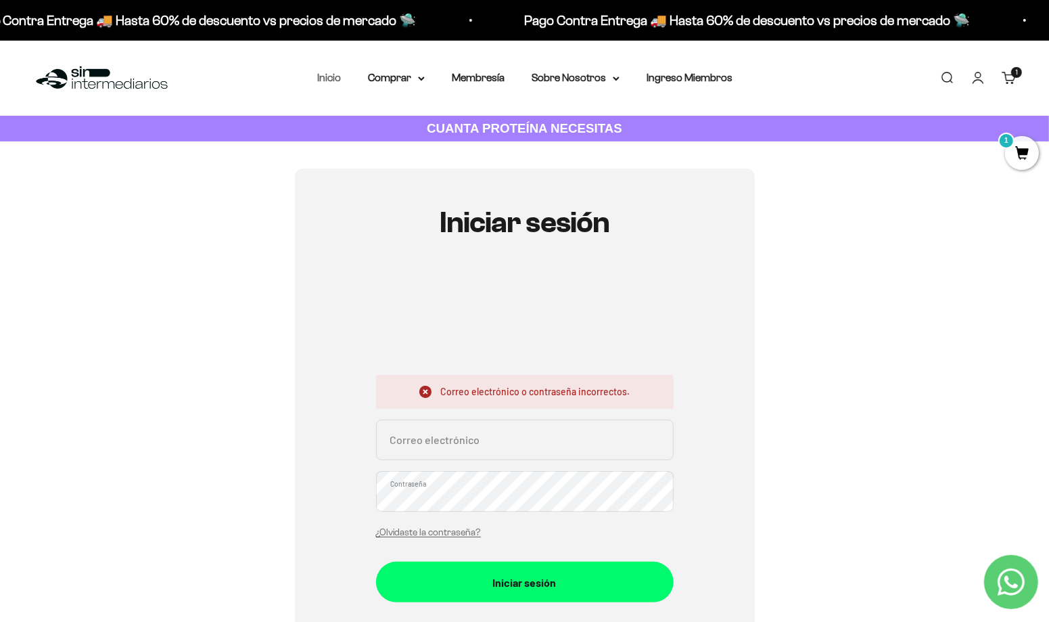
click at [334, 82] on link "Inicio" at bounding box center [329, 78] width 24 height 12
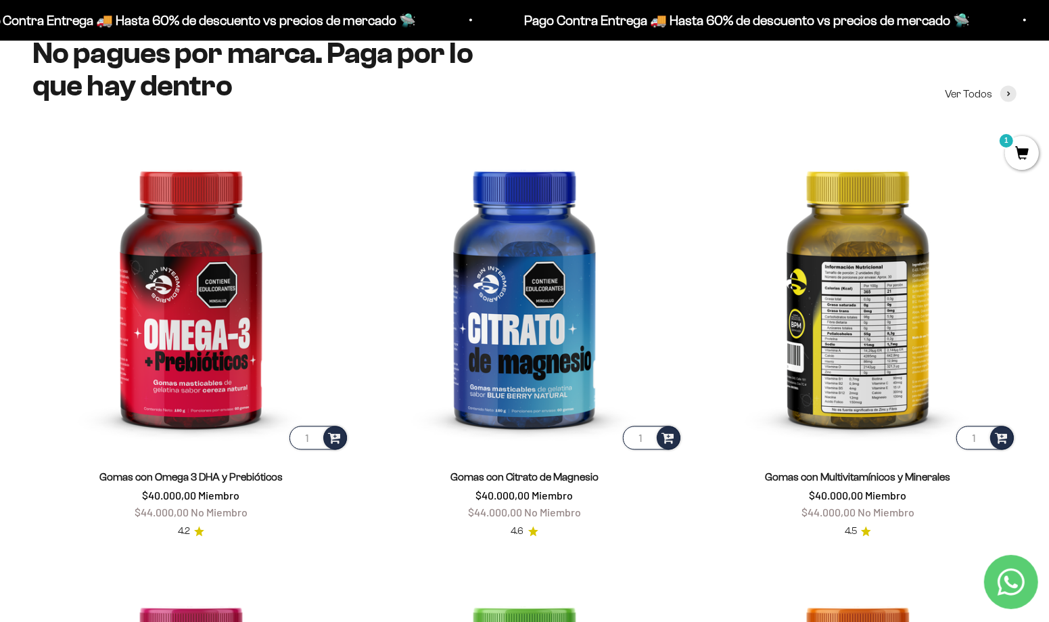
scroll to position [1884, 0]
